Goal: Transaction & Acquisition: Book appointment/travel/reservation

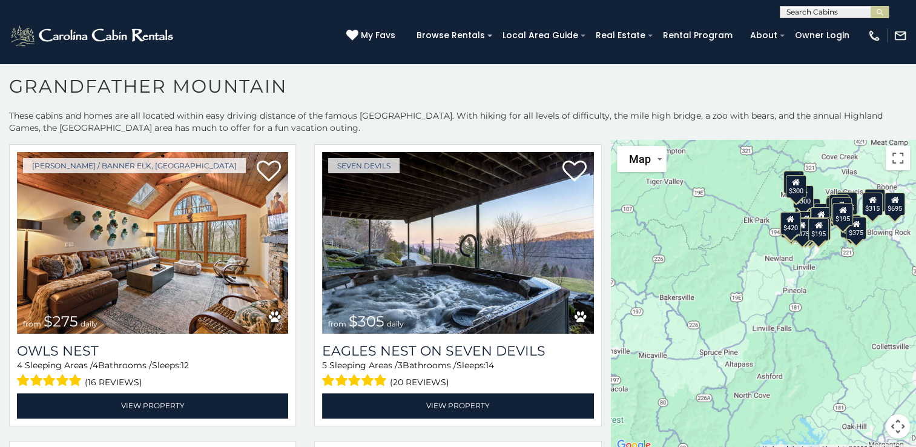
scroll to position [1813, 0]
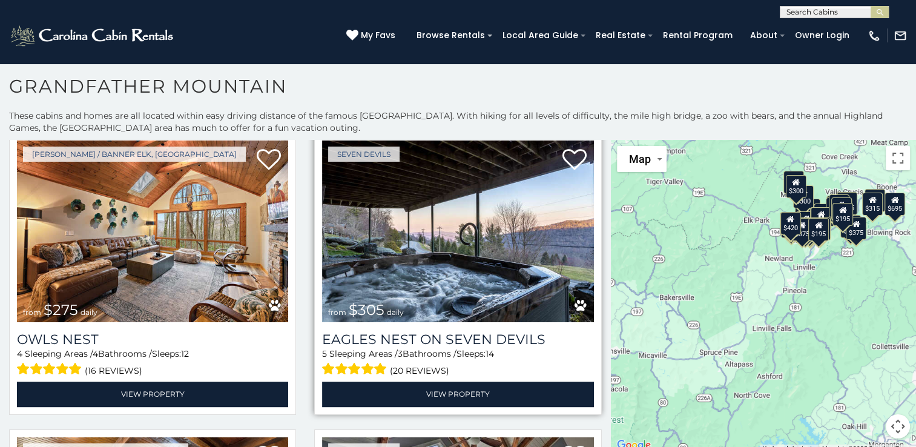
click at [495, 243] on img at bounding box center [457, 231] width 271 height 182
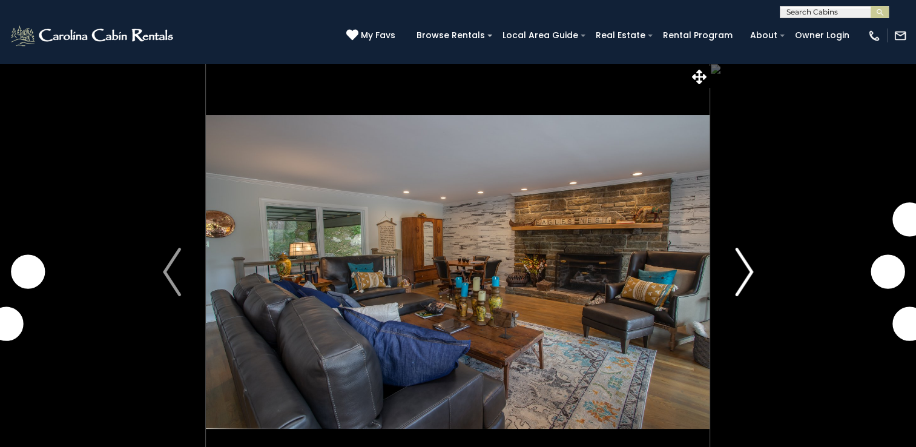
click at [747, 255] on img "Next" at bounding box center [744, 272] width 18 height 48
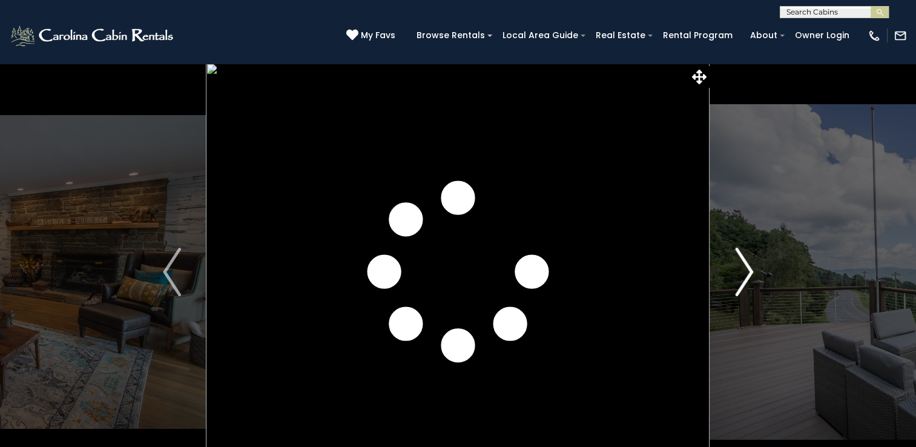
click at [762, 272] on button "Next" at bounding box center [744, 272] width 68 height 418
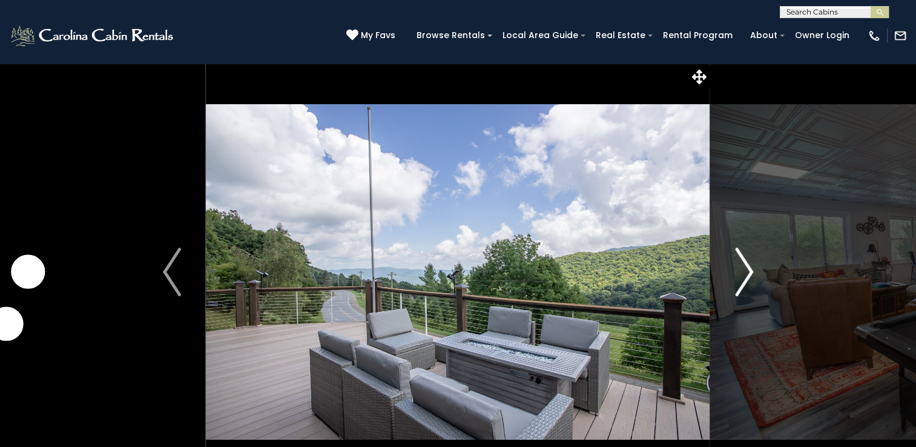
click at [748, 282] on img "Next" at bounding box center [744, 272] width 18 height 48
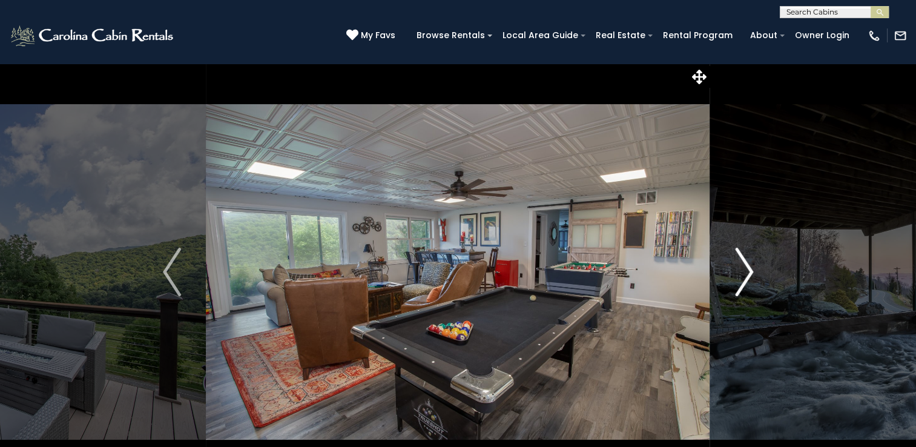
click at [744, 274] on img "Next" at bounding box center [744, 272] width 18 height 48
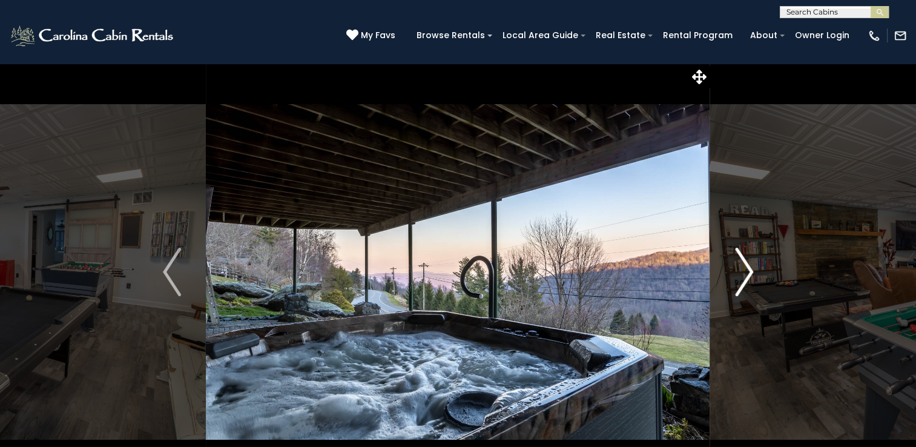
click at [745, 282] on img "Next" at bounding box center [744, 272] width 18 height 48
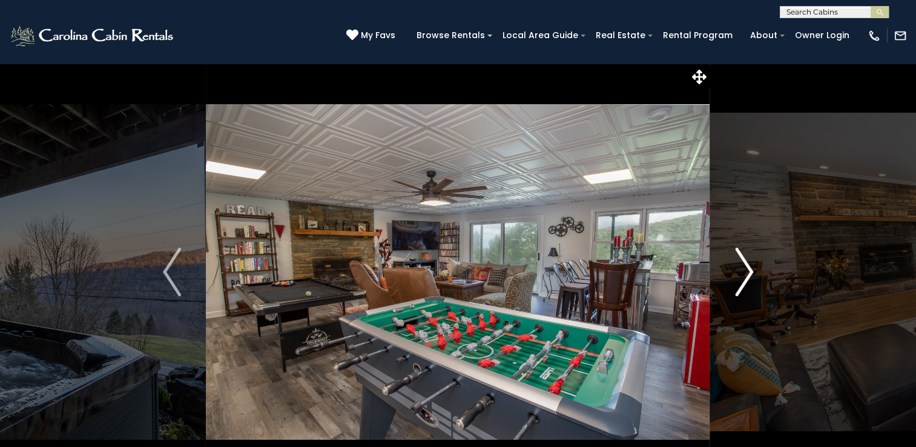
click at [746, 281] on img "Next" at bounding box center [744, 272] width 18 height 48
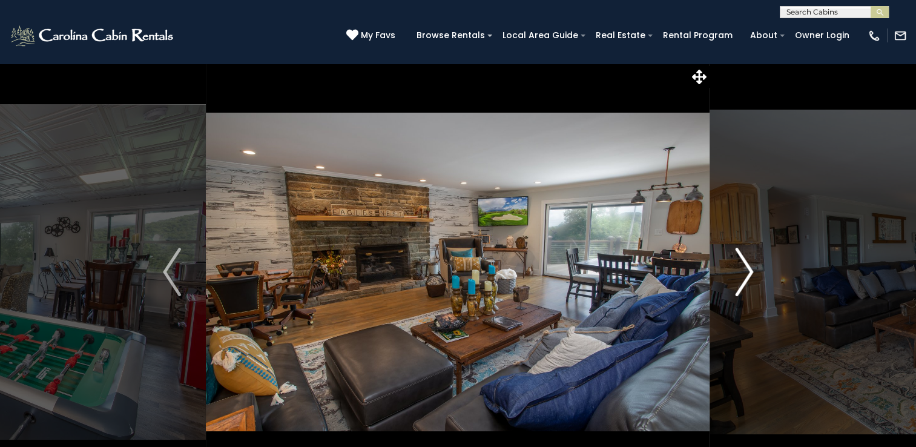
click at [741, 275] on img "Next" at bounding box center [744, 272] width 18 height 48
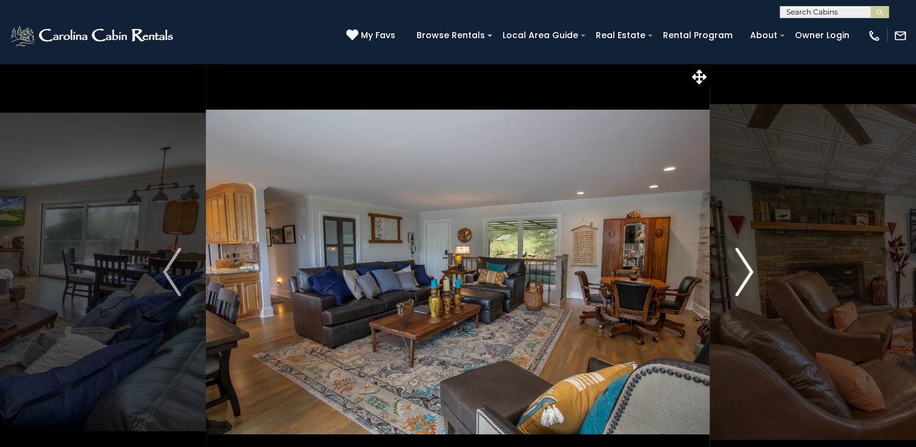
click at [741, 278] on img "Next" at bounding box center [744, 272] width 18 height 48
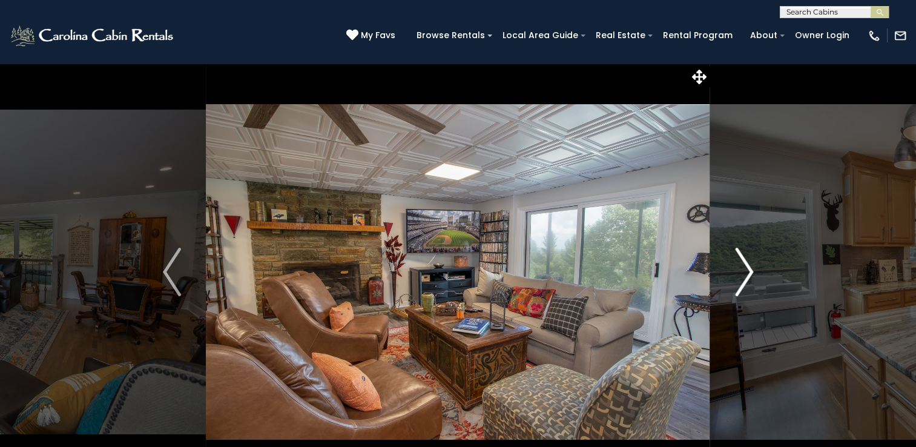
click at [742, 277] on img "Next" at bounding box center [744, 272] width 18 height 48
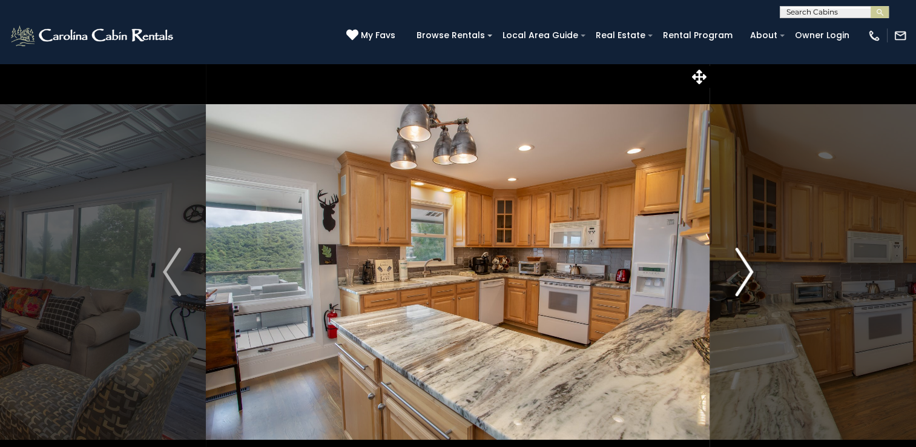
click at [743, 279] on img "Next" at bounding box center [744, 272] width 18 height 48
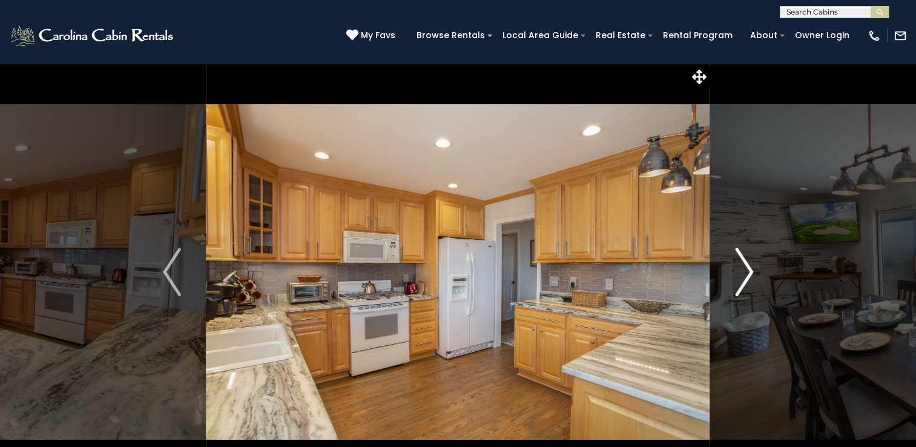
click at [745, 273] on img "Next" at bounding box center [744, 272] width 18 height 48
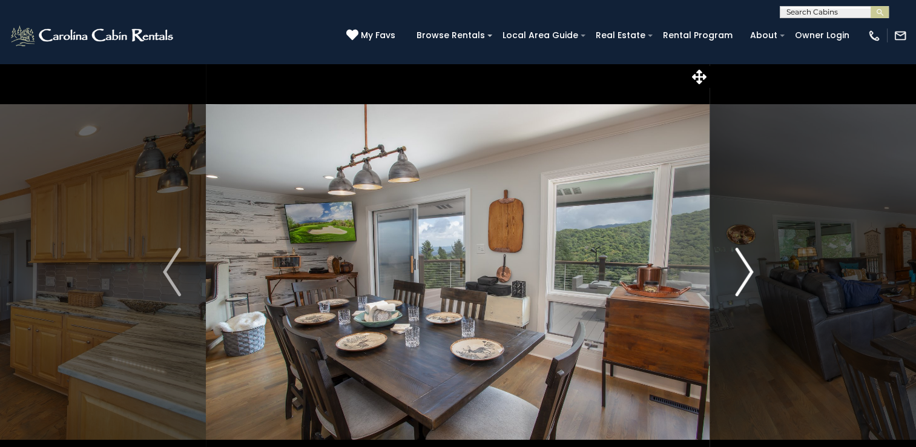
click at [747, 279] on img "Next" at bounding box center [744, 272] width 18 height 48
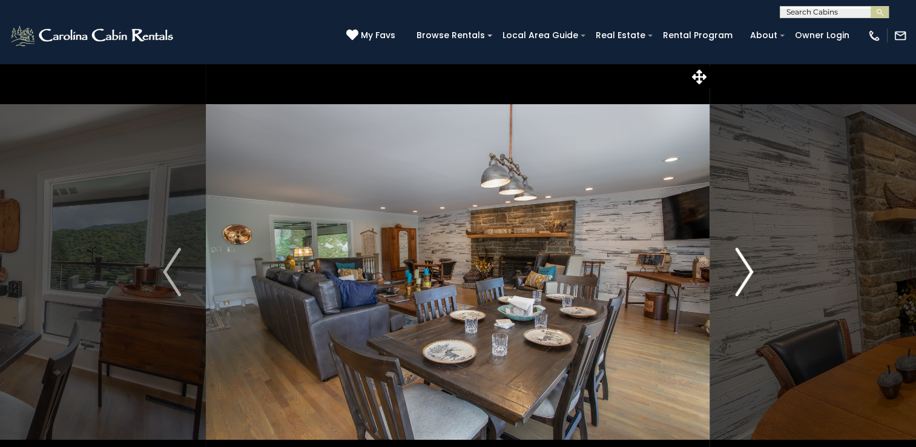
click at [745, 276] on img "Next" at bounding box center [744, 272] width 18 height 48
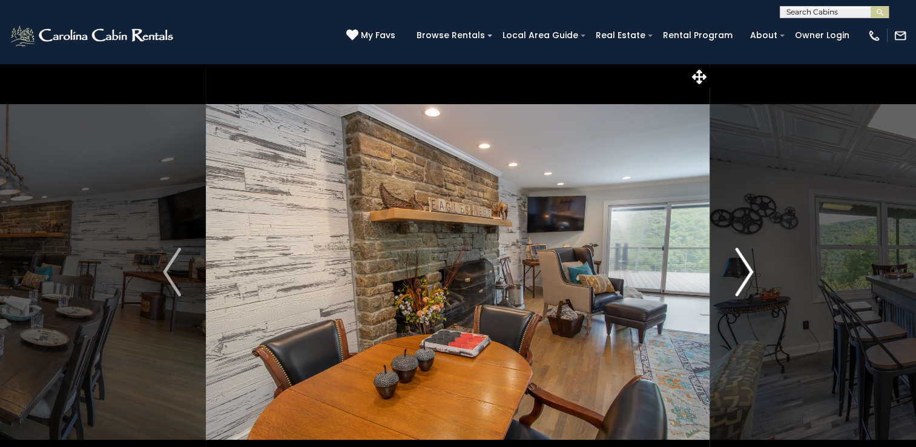
click at [748, 277] on img "Next" at bounding box center [744, 272] width 18 height 48
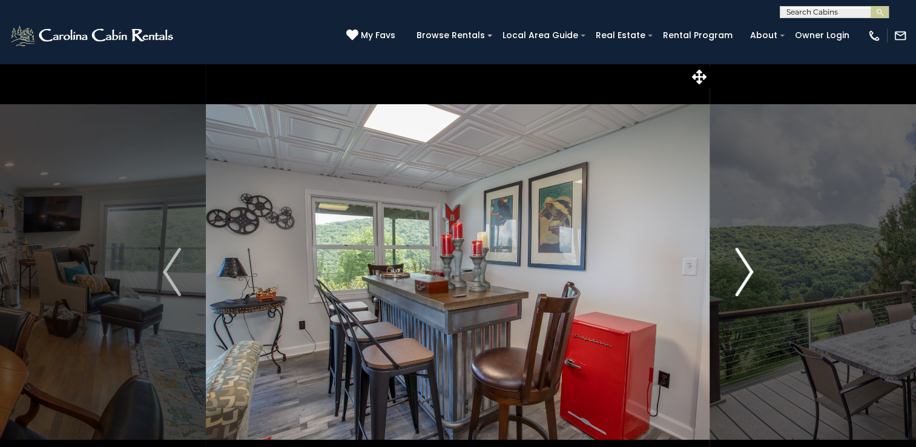
click at [752, 277] on img "Next" at bounding box center [744, 272] width 18 height 48
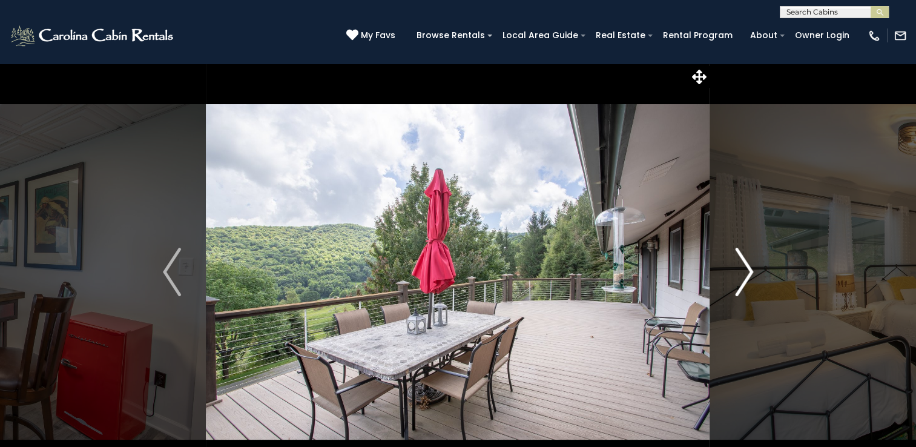
click at [751, 274] on img "Next" at bounding box center [744, 272] width 18 height 48
